Goal: Manage account settings

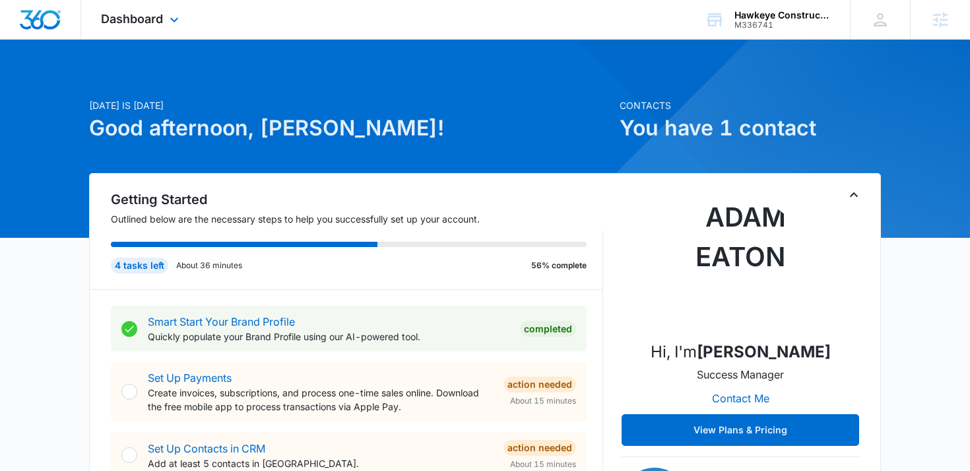
click at [141, 26] on div "Dashboard Apps Reputation Websites Forms CRM Email Social Shop Content Ads Inte…" at bounding box center [141, 19] width 121 height 39
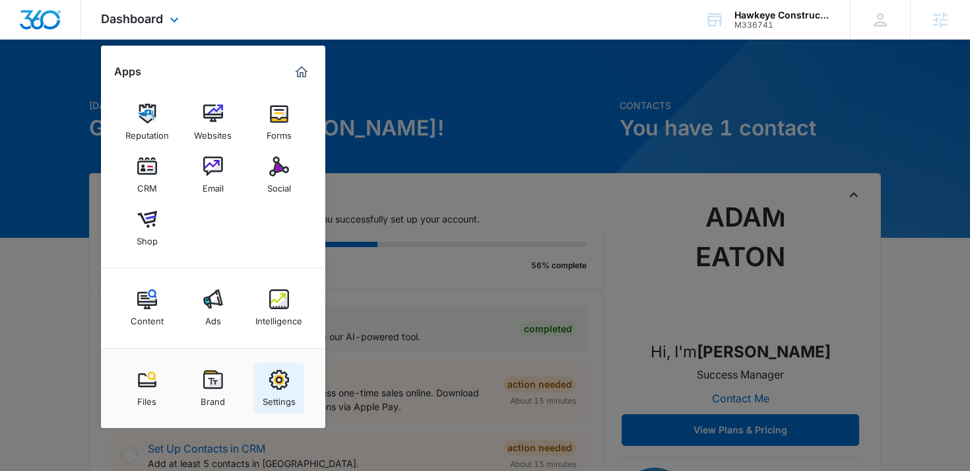
click at [277, 388] on img at bounding box center [279, 380] width 20 height 20
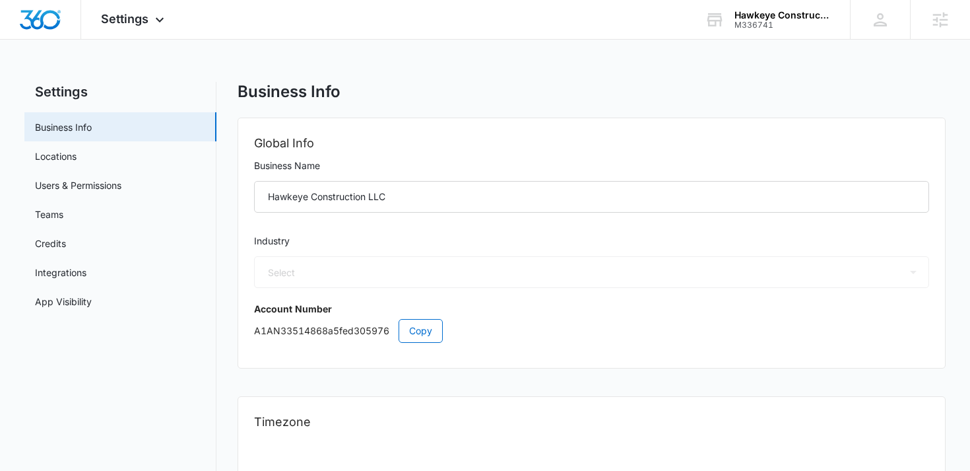
select select "4"
select select "US"
select select "America/New_York"
click at [70, 308] on link "App Visibility" at bounding box center [63, 301] width 57 height 14
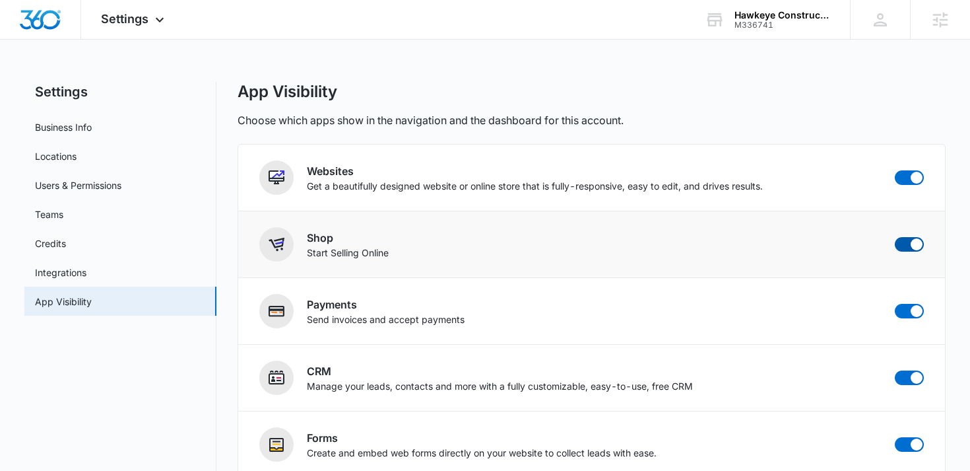
click at [908, 243] on span at bounding box center [909, 244] width 29 height 15
click at [895, 237] on input "checkbox" at bounding box center [894, 236] width 1 height 1
checkbox input "false"
click at [909, 312] on span at bounding box center [909, 311] width 29 height 15
click at [895, 304] on input "checkbox" at bounding box center [894, 303] width 1 height 1
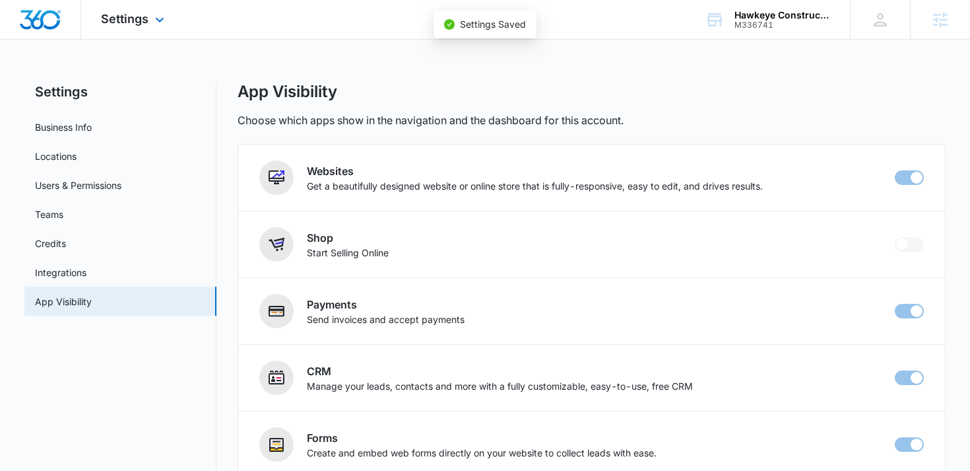
checkbox input "false"
click at [145, 31] on div "Settings Apps Reputation Websites Forms CRM Email Social Content Ads Intelligen…" at bounding box center [134, 19] width 106 height 39
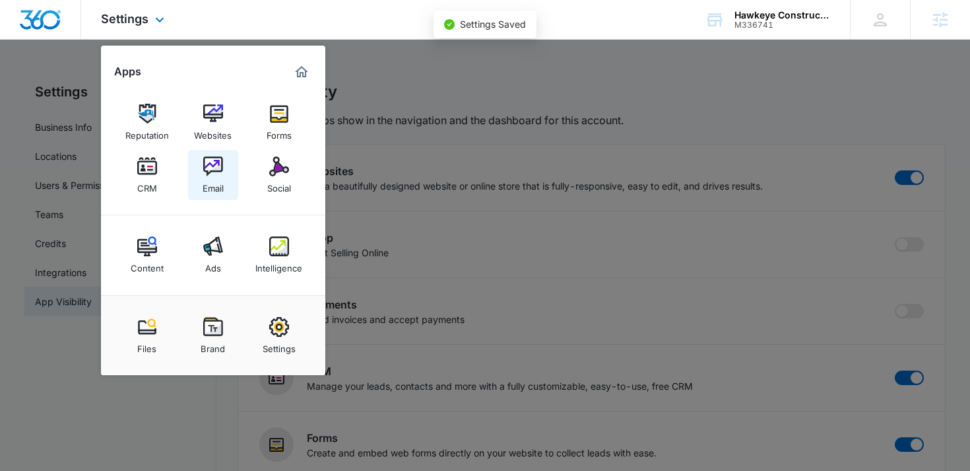
click at [213, 172] on img at bounding box center [213, 166] width 20 height 20
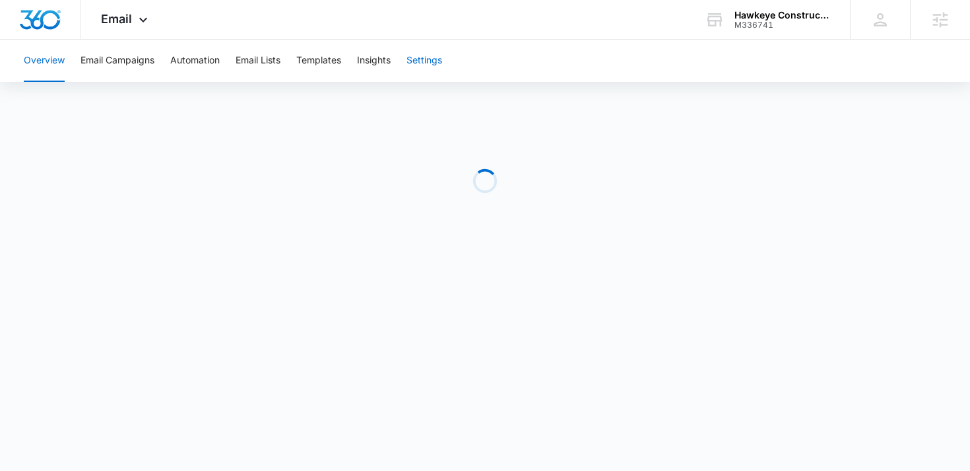
click at [432, 62] on button "Settings" at bounding box center [425, 61] width 36 height 42
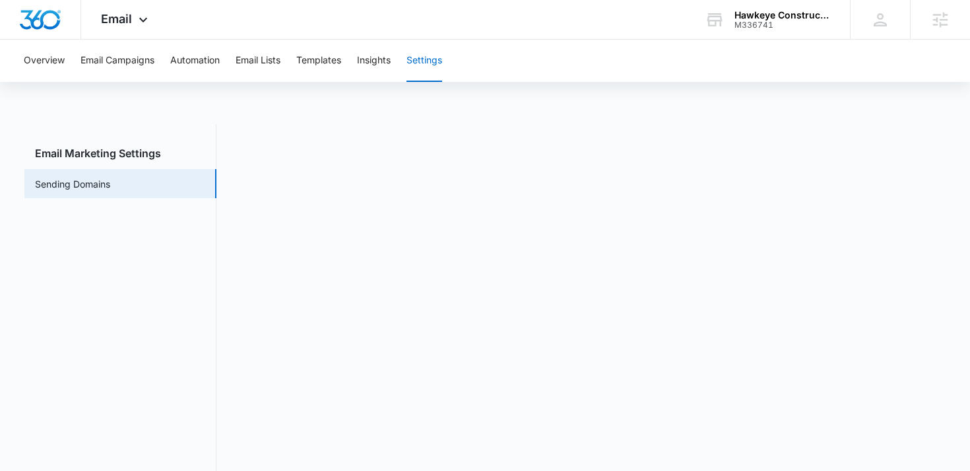
scroll to position [29, 0]
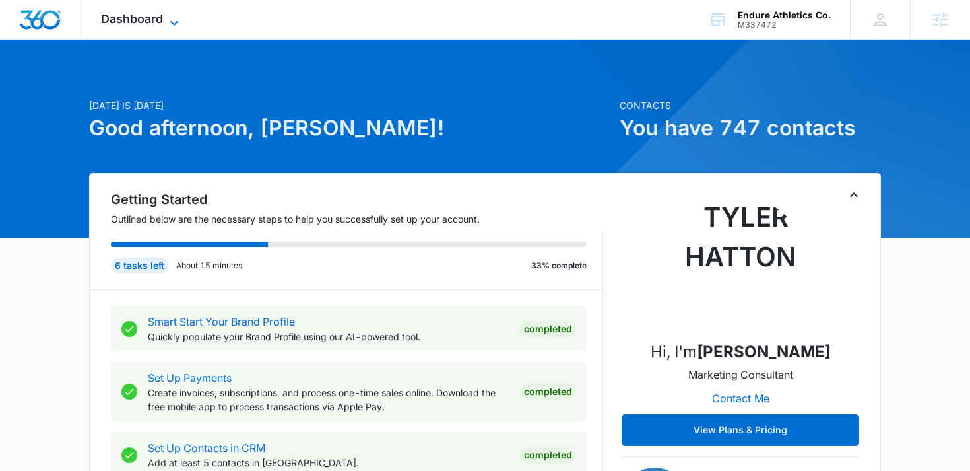
click at [124, 24] on span "Dashboard" at bounding box center [132, 19] width 62 height 14
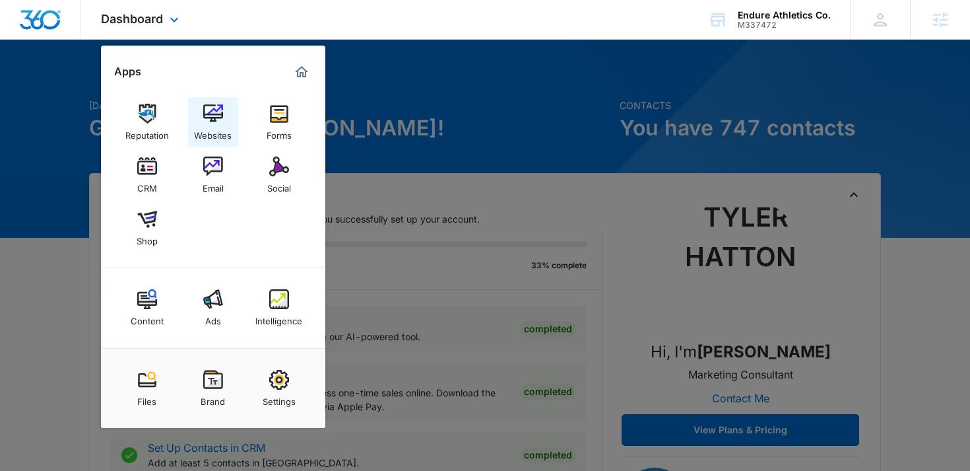
click at [208, 119] on img at bounding box center [213, 114] width 20 height 20
